Goal: Task Accomplishment & Management: Manage account settings

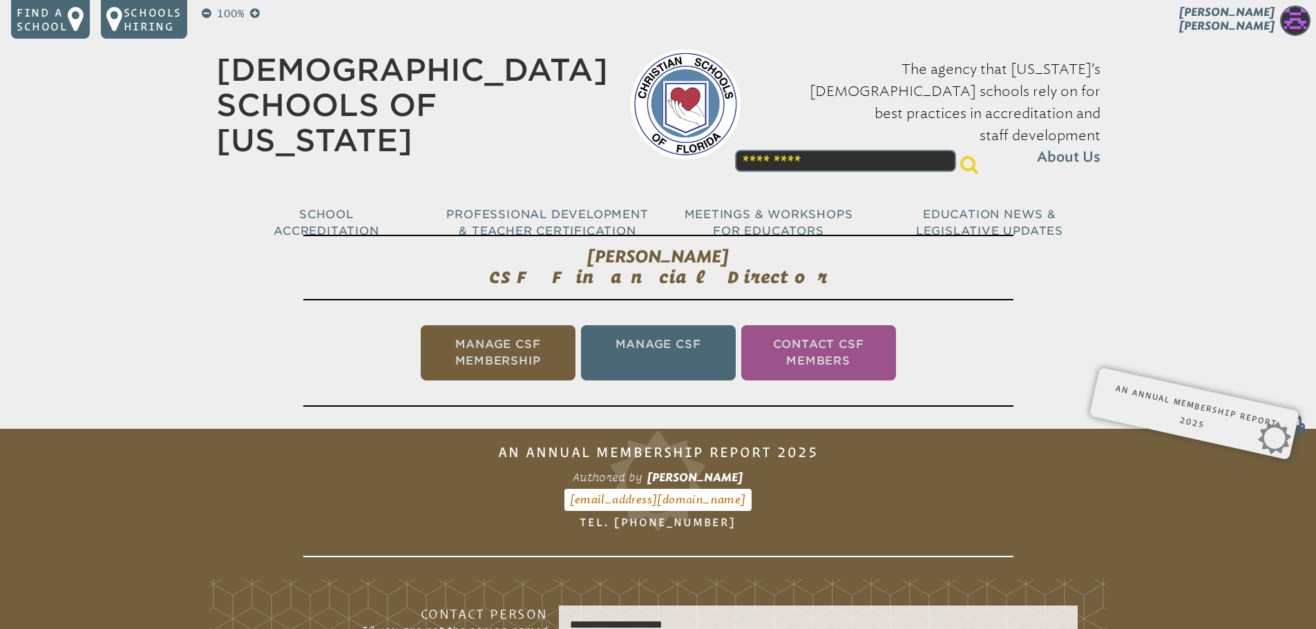
scroll to position [229, 0]
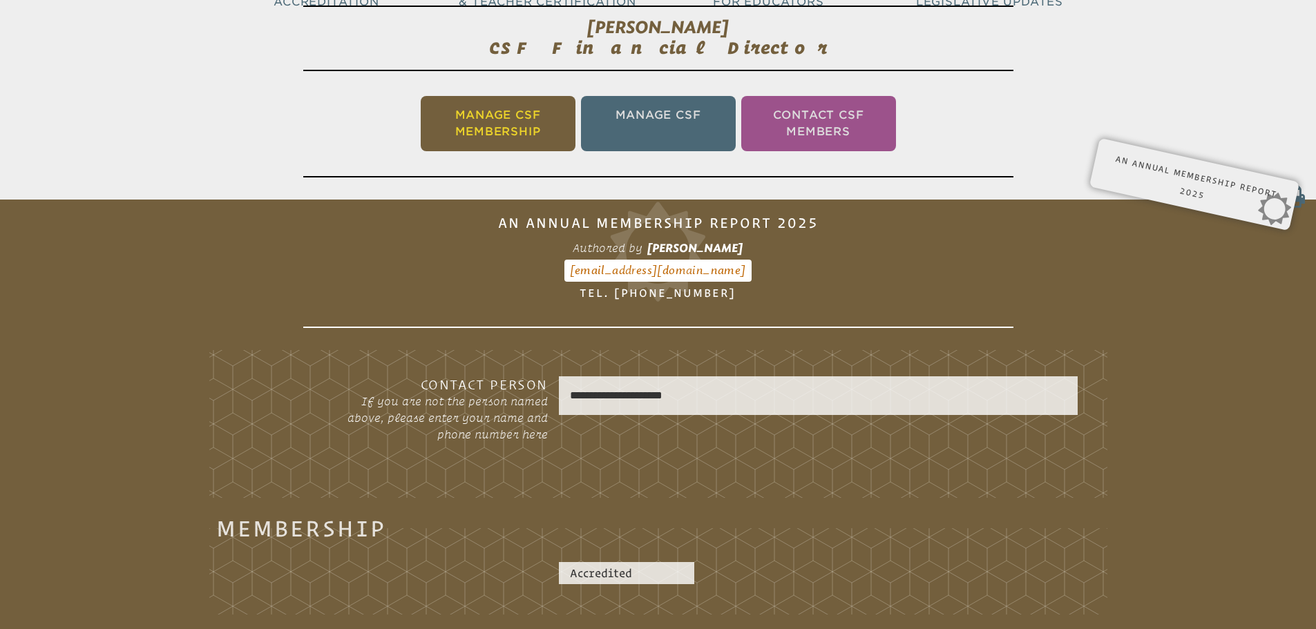
click at [505, 139] on li "Manage CSF Membership" at bounding box center [498, 123] width 155 height 55
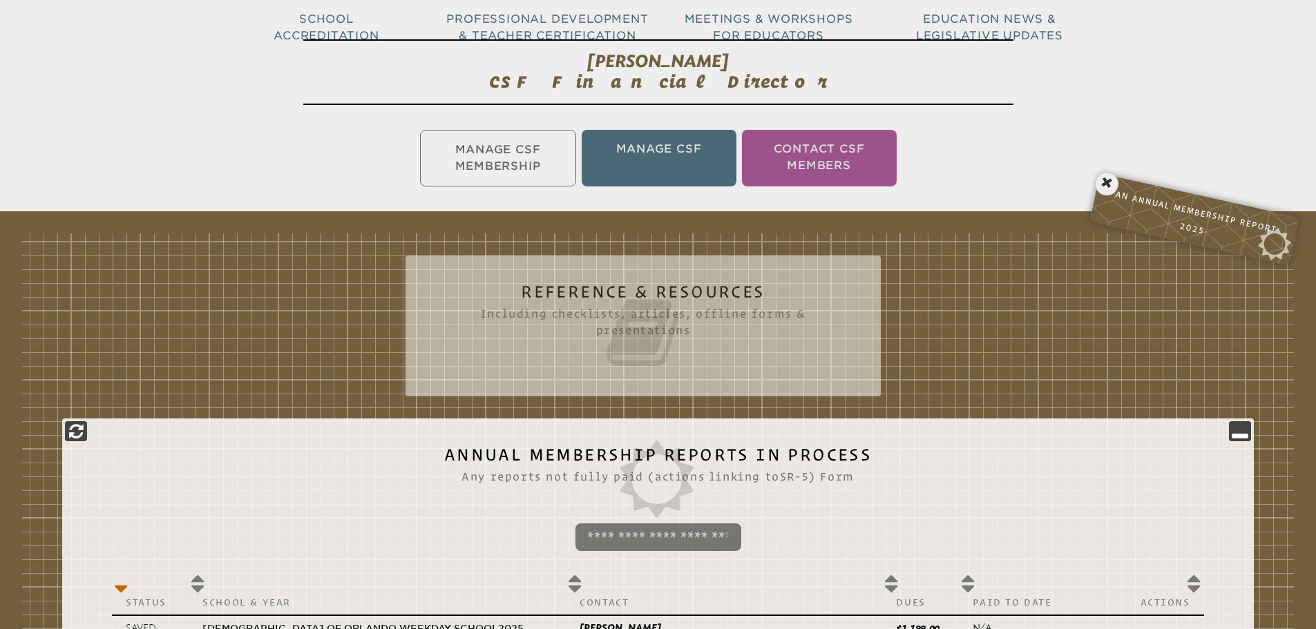
scroll to position [160, 0]
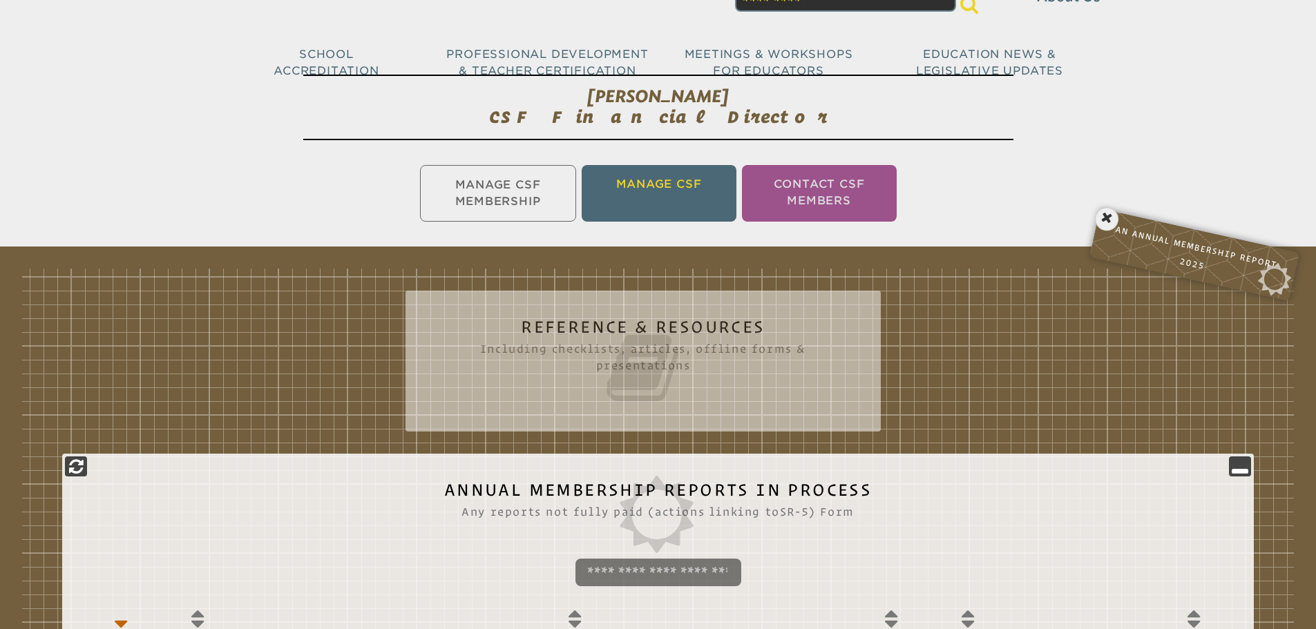
click at [655, 176] on li "Manage CSF" at bounding box center [659, 193] width 155 height 57
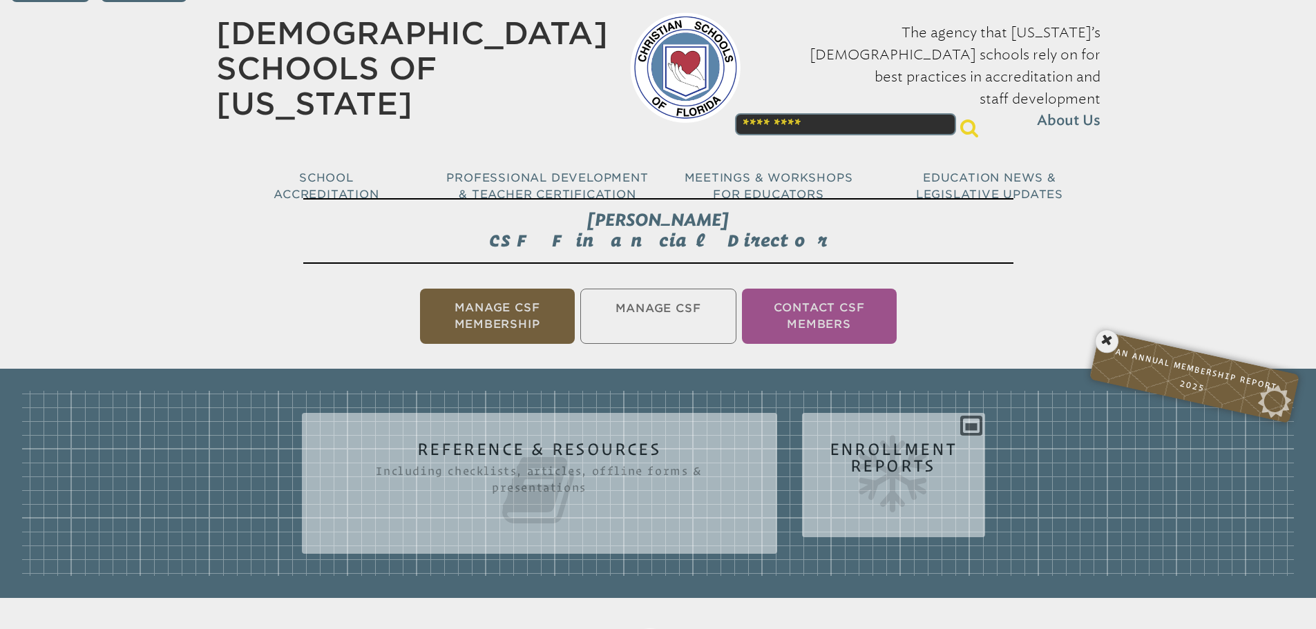
scroll to position [33, 0]
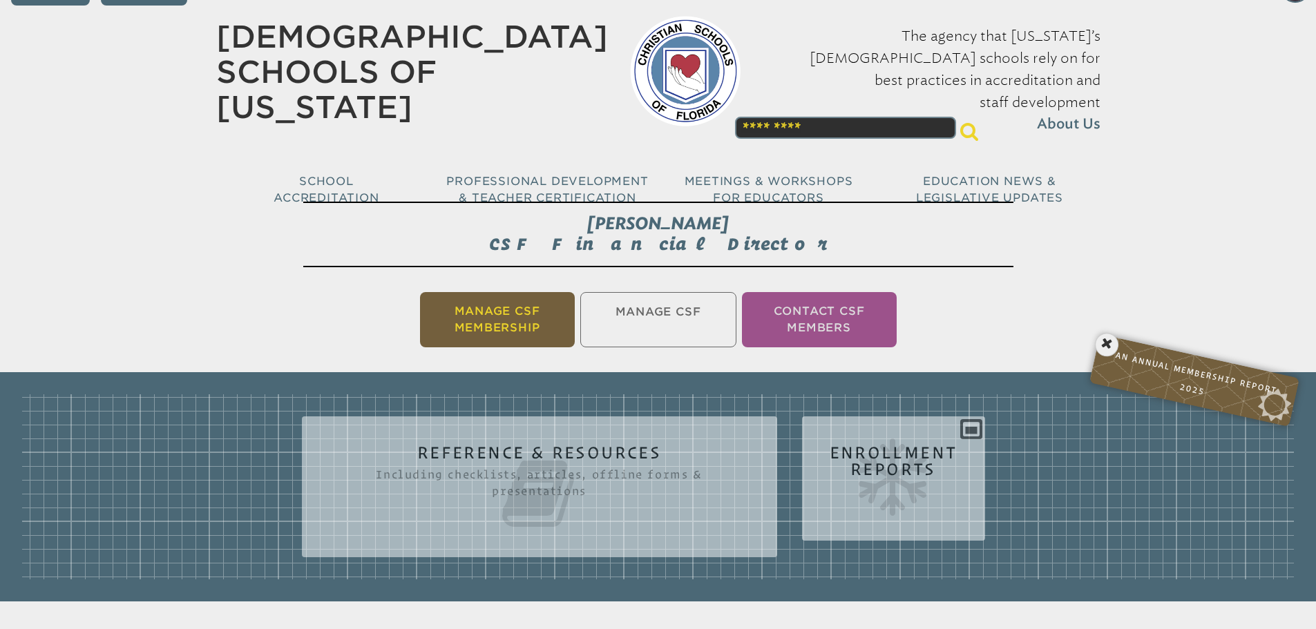
click at [487, 321] on li "Manage CSF Membership" at bounding box center [497, 319] width 155 height 55
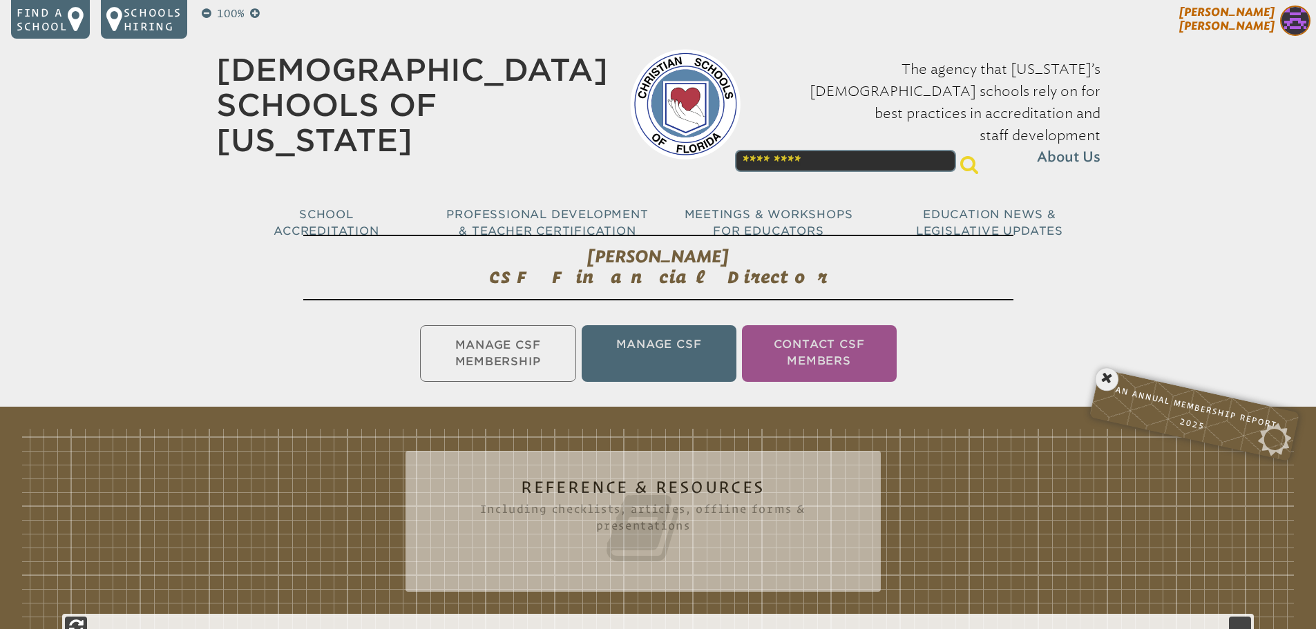
click at [1239, 16] on p "Sheri Garner" at bounding box center [1202, 23] width 227 height 34
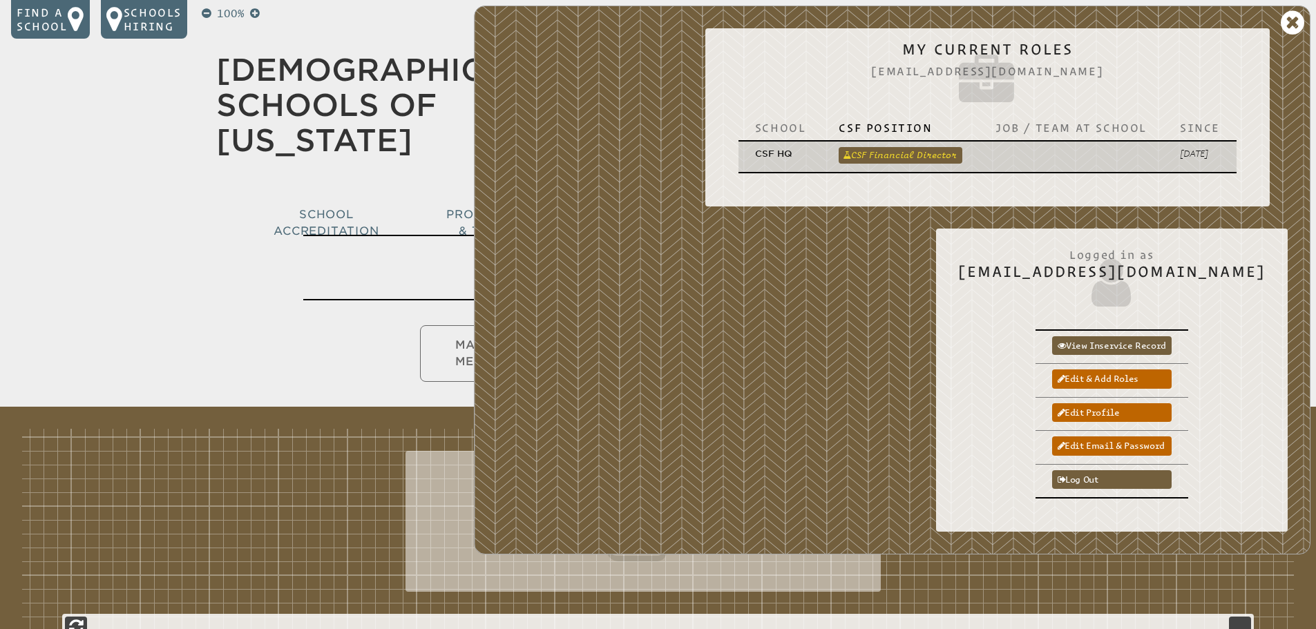
click at [897, 157] on link "CSF Financial Director" at bounding box center [901, 155] width 124 height 17
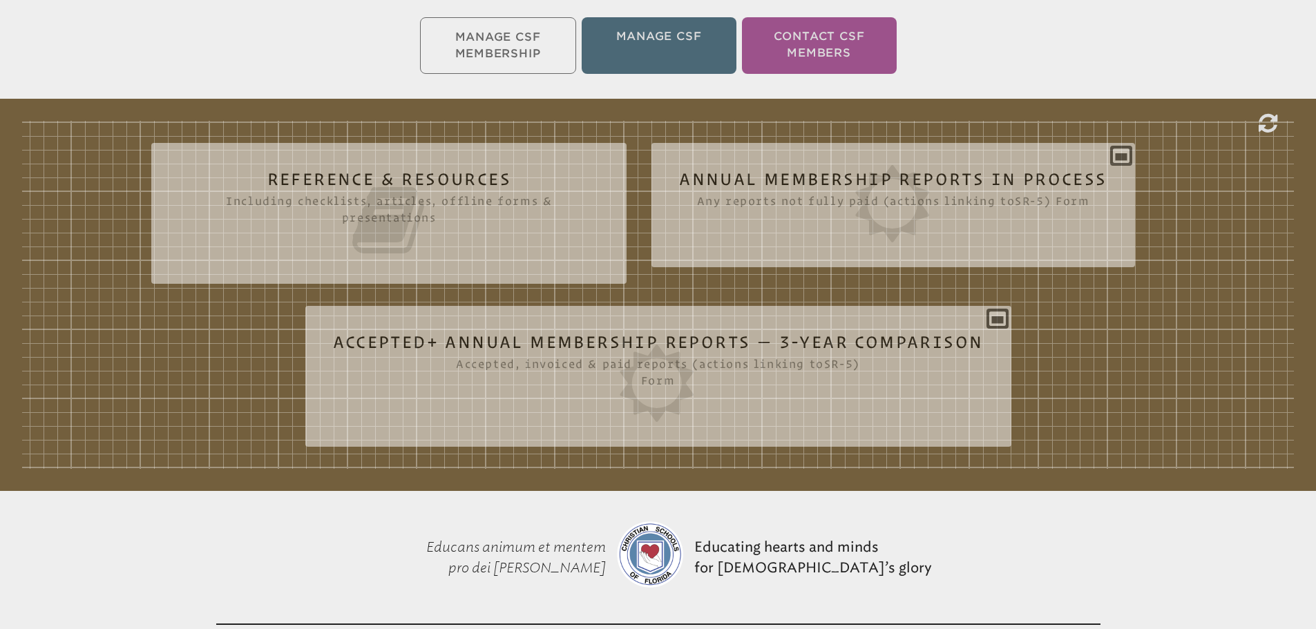
scroll to position [345, 0]
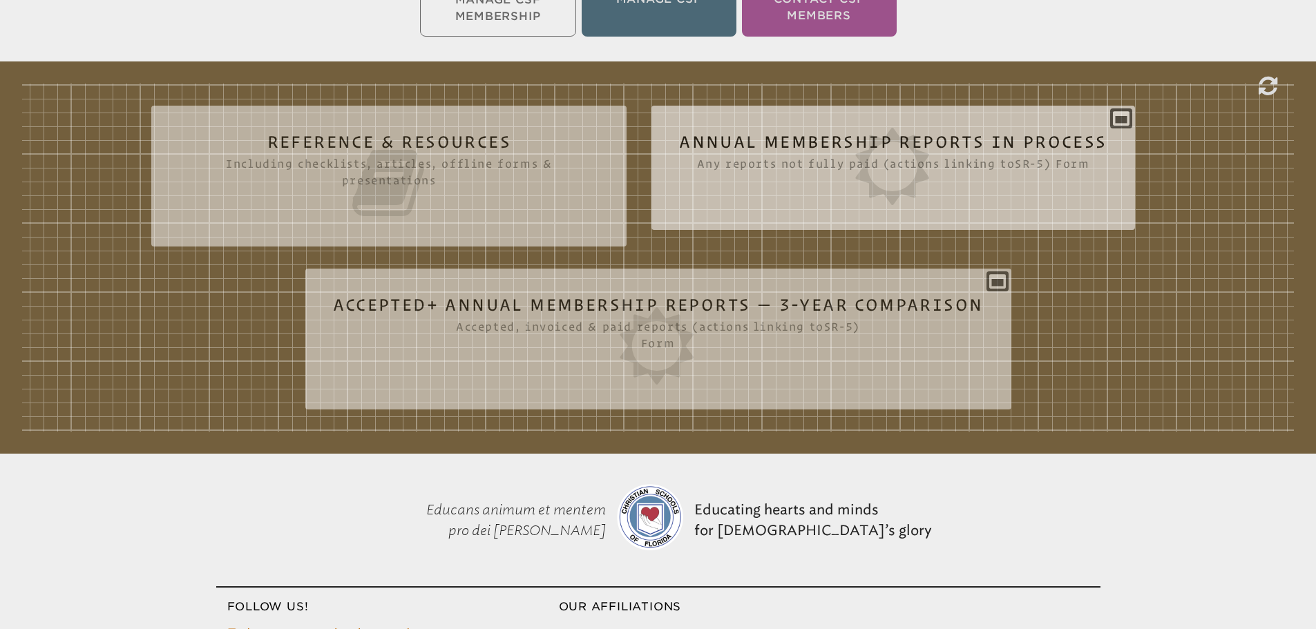
click at [698, 159] on icon at bounding box center [893, 166] width 428 height 77
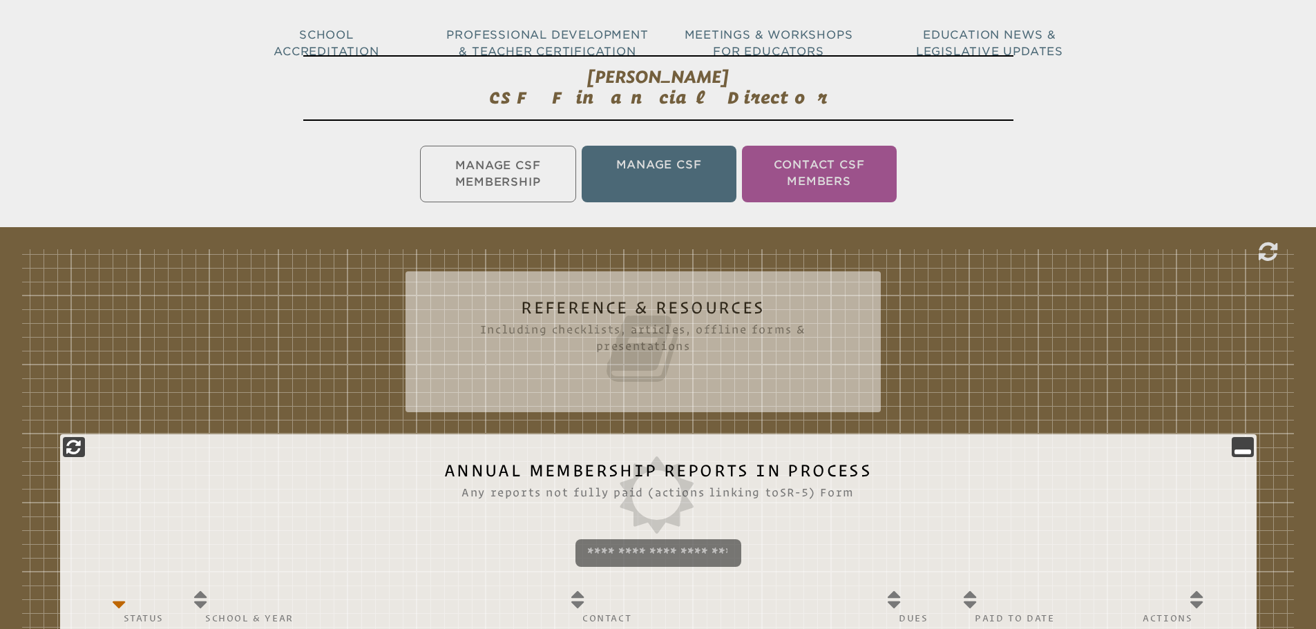
scroll to position [138, 0]
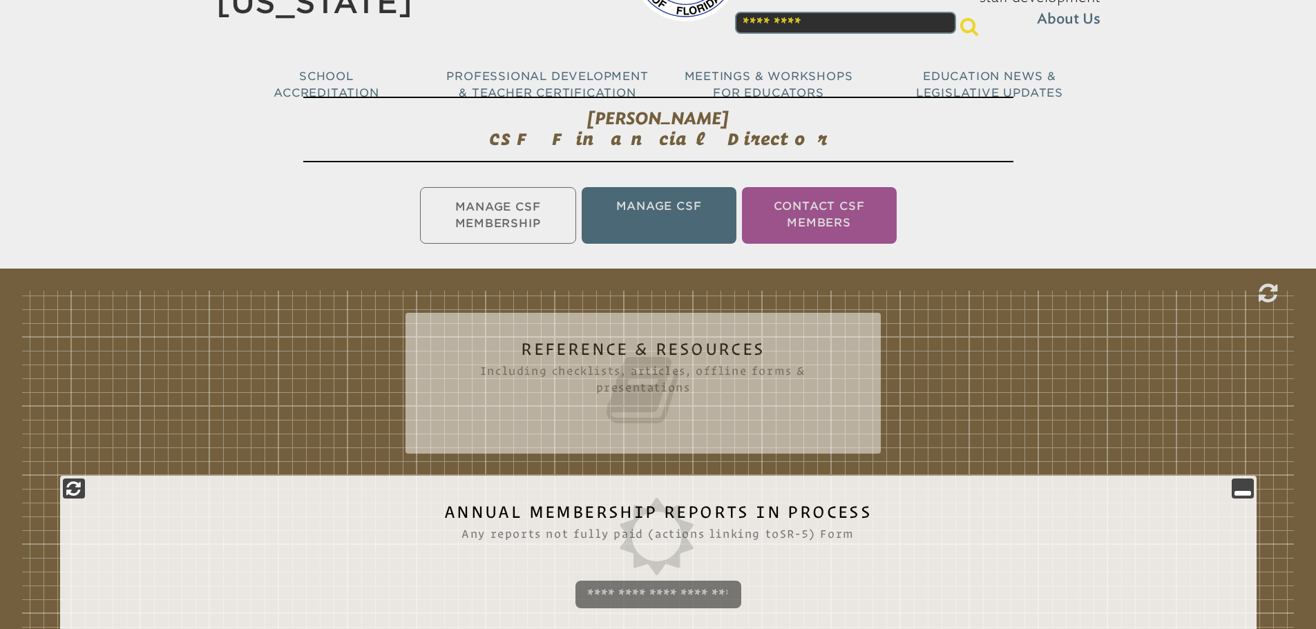
click at [457, 211] on ul "Manage CSF Membership Manage CSF Contact CSF Members" at bounding box center [658, 215] width 1316 height 62
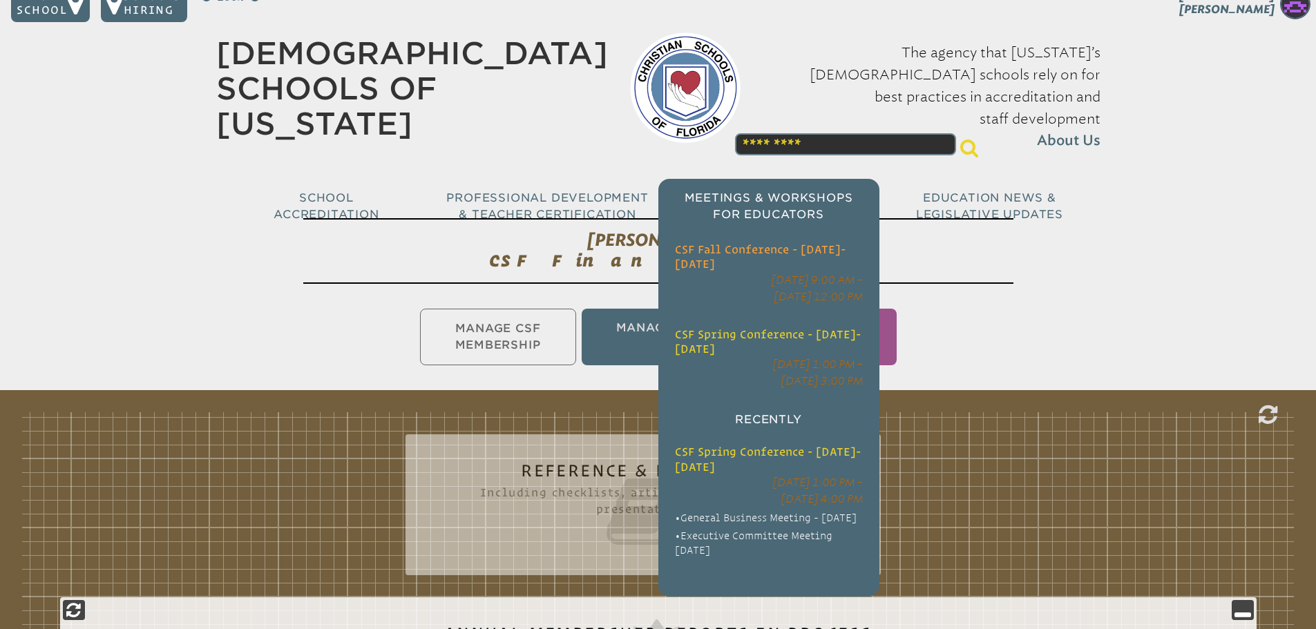
scroll to position [69, 0]
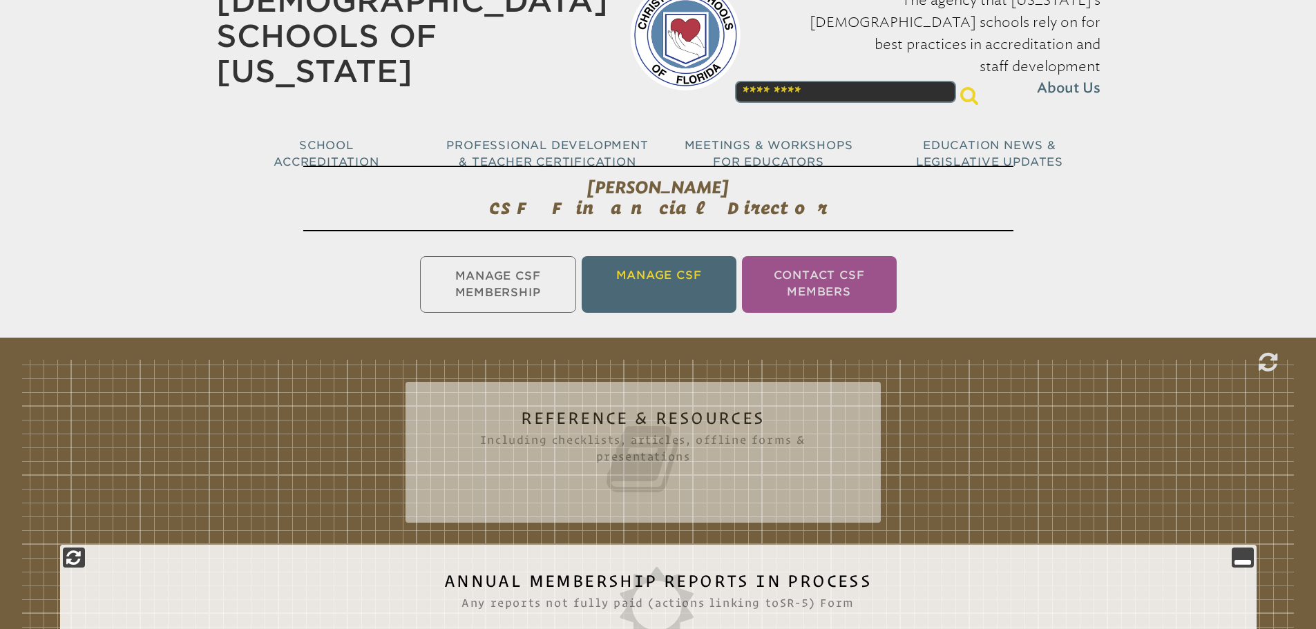
click at [671, 266] on li "Manage CSF" at bounding box center [659, 284] width 155 height 57
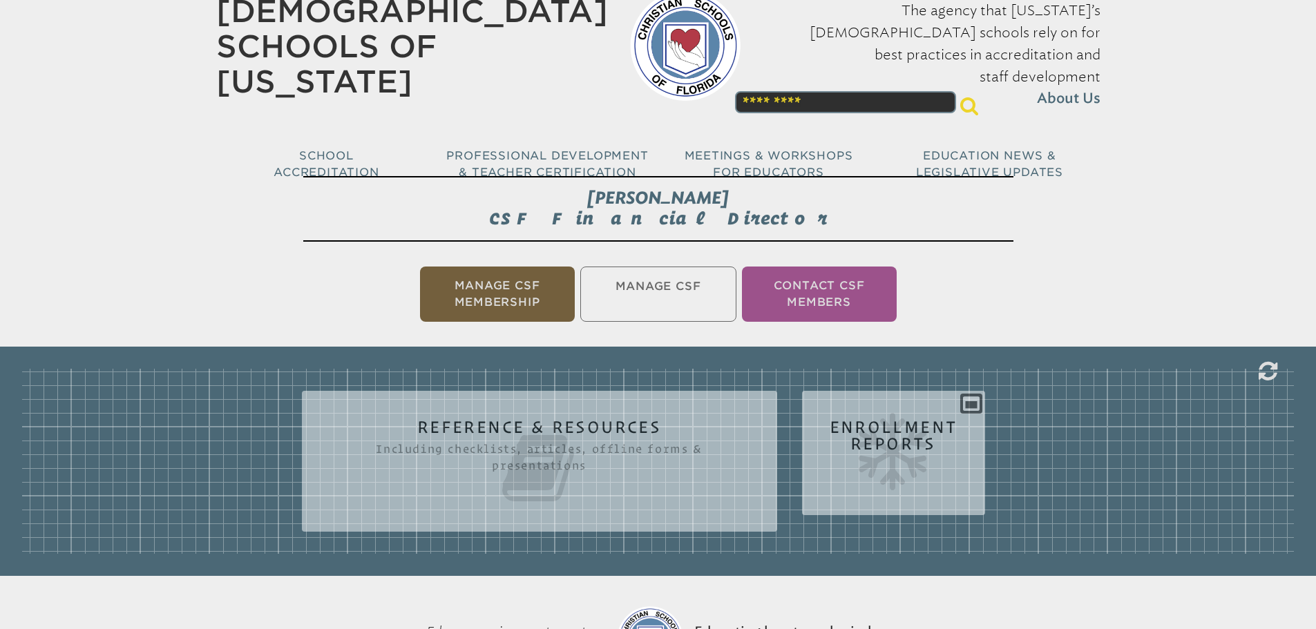
scroll to position [138, 0]
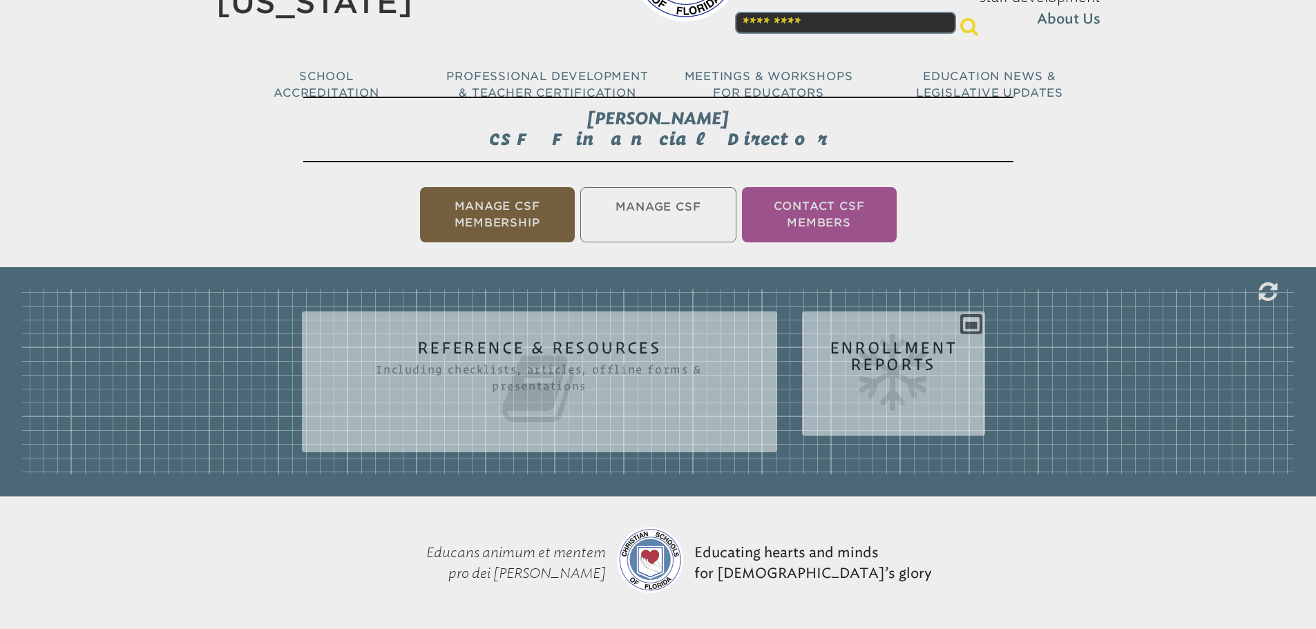
click at [684, 211] on ul "Manage CSF Membership Manage CSF Contact CSF Members" at bounding box center [658, 214] width 1316 height 61
click at [553, 209] on li "Manage CSF Membership" at bounding box center [497, 214] width 155 height 55
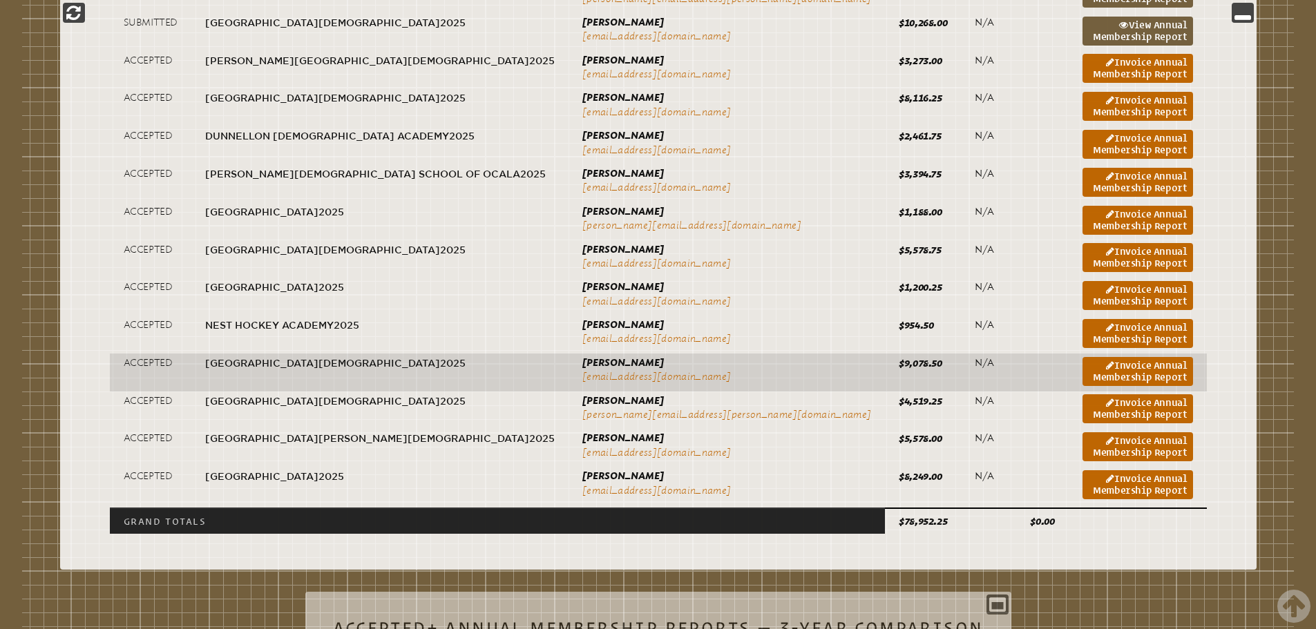
scroll to position [713, 0]
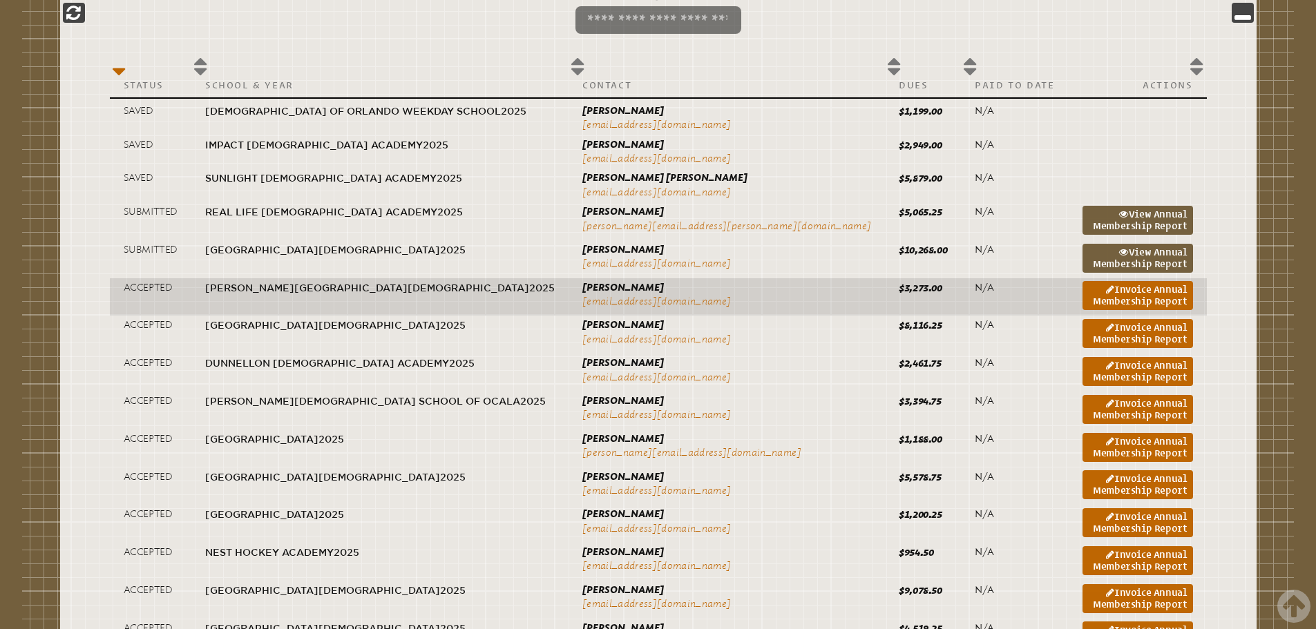
click at [1069, 303] on td "Invoice Annual Membership Report" at bounding box center [1138, 297] width 138 height 38
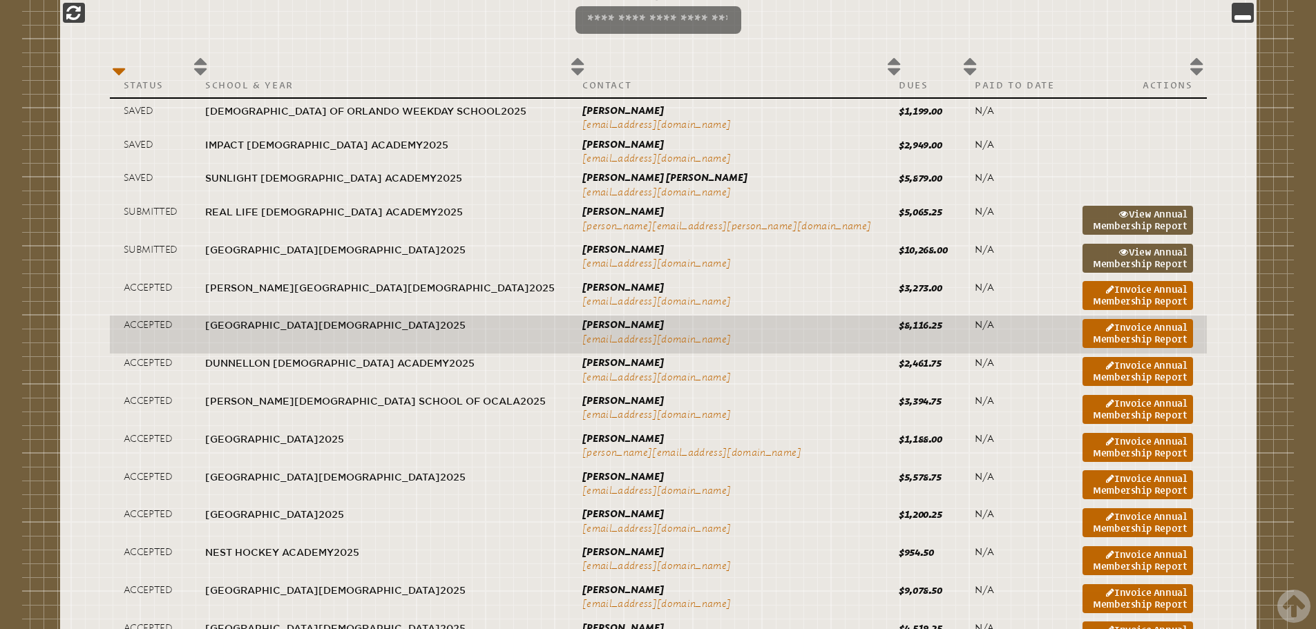
drag, startPoint x: 1020, startPoint y: 300, endPoint x: 975, endPoint y: 325, distance: 51.9
click at [1082, 299] on link "Invoice Annual Membership Report" at bounding box center [1137, 295] width 111 height 29
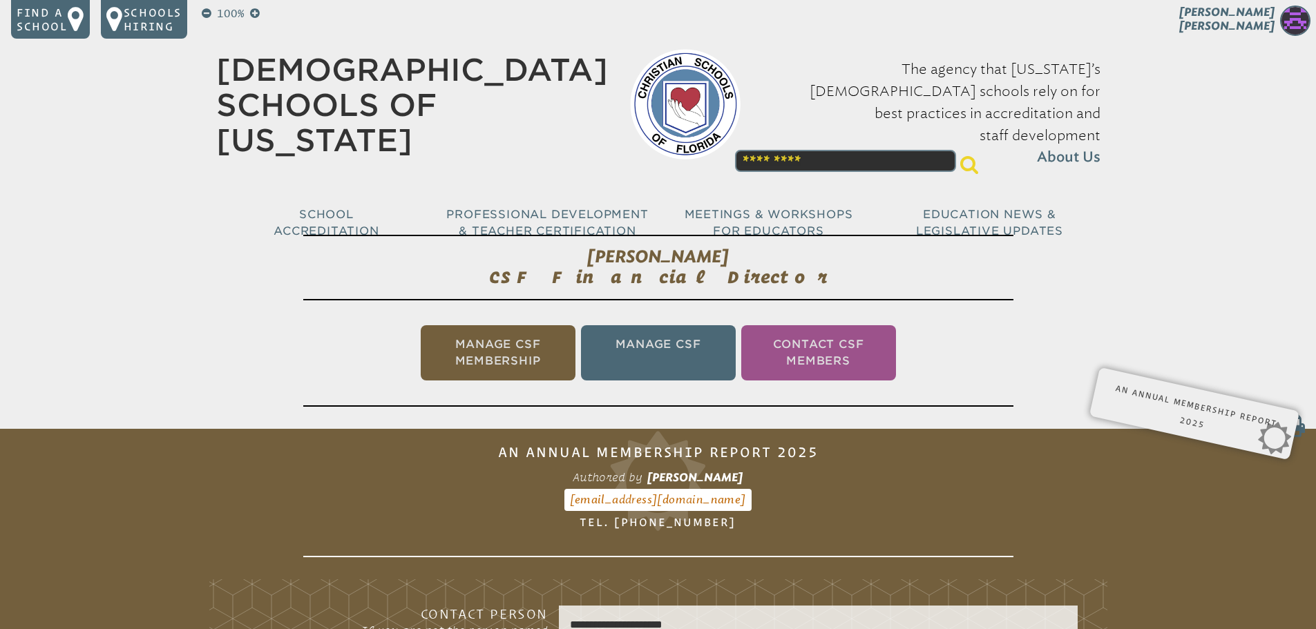
click at [520, 351] on li "Manage CSF Membership" at bounding box center [498, 352] width 155 height 55
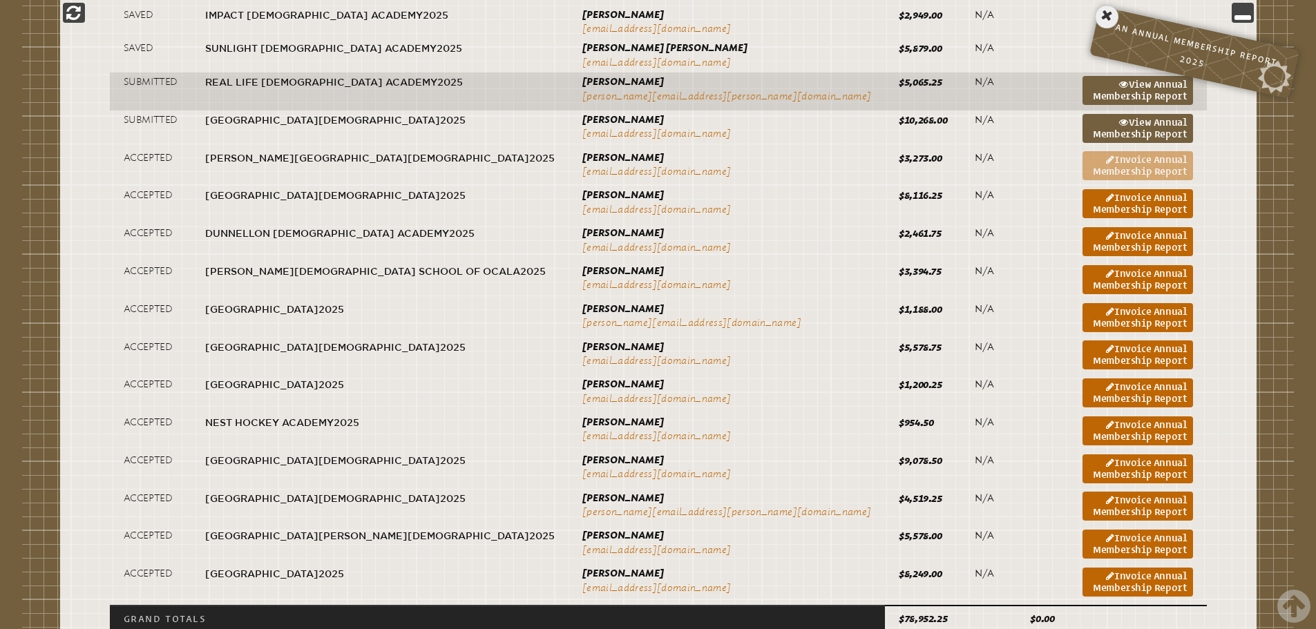
scroll to position [851, 0]
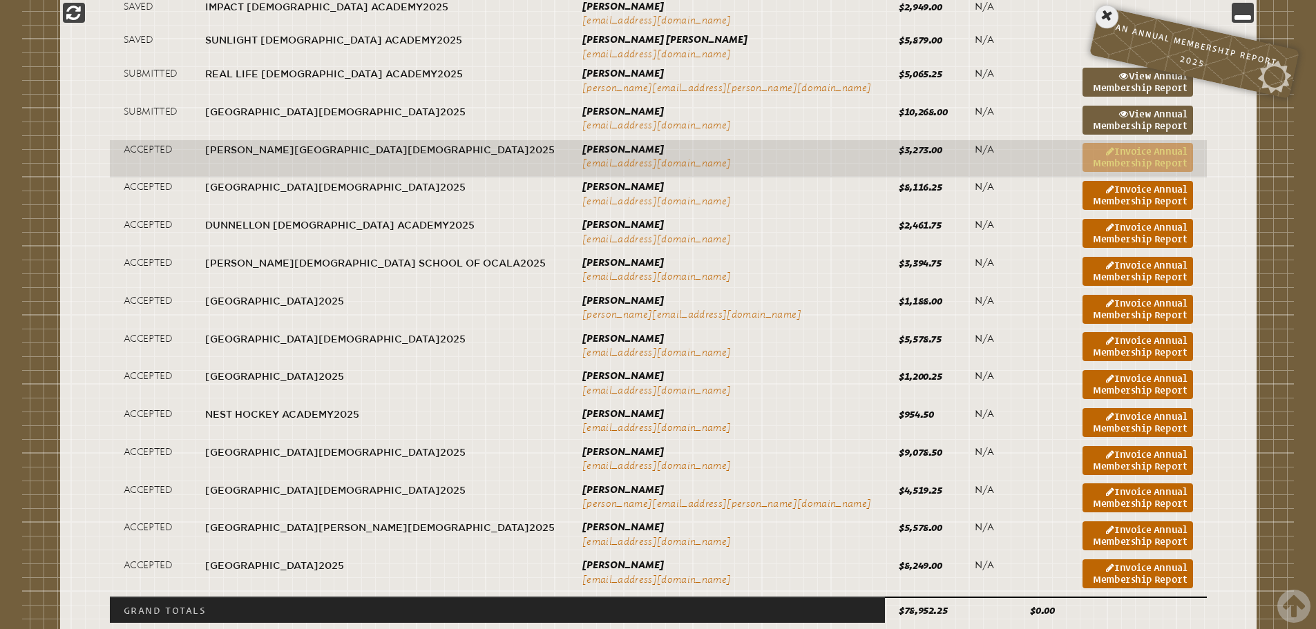
click at [1082, 152] on link "Invoice Annual Membership Report" at bounding box center [1137, 157] width 111 height 29
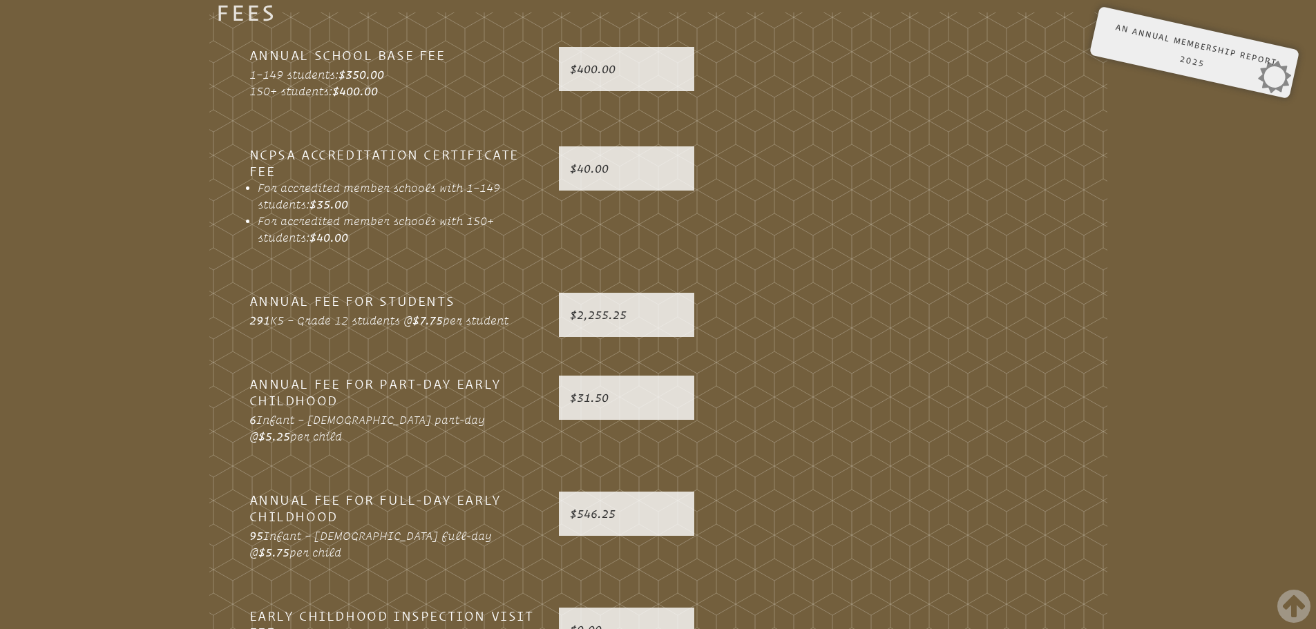
scroll to position [3476, 0]
